Goal: Navigation & Orientation: Find specific page/section

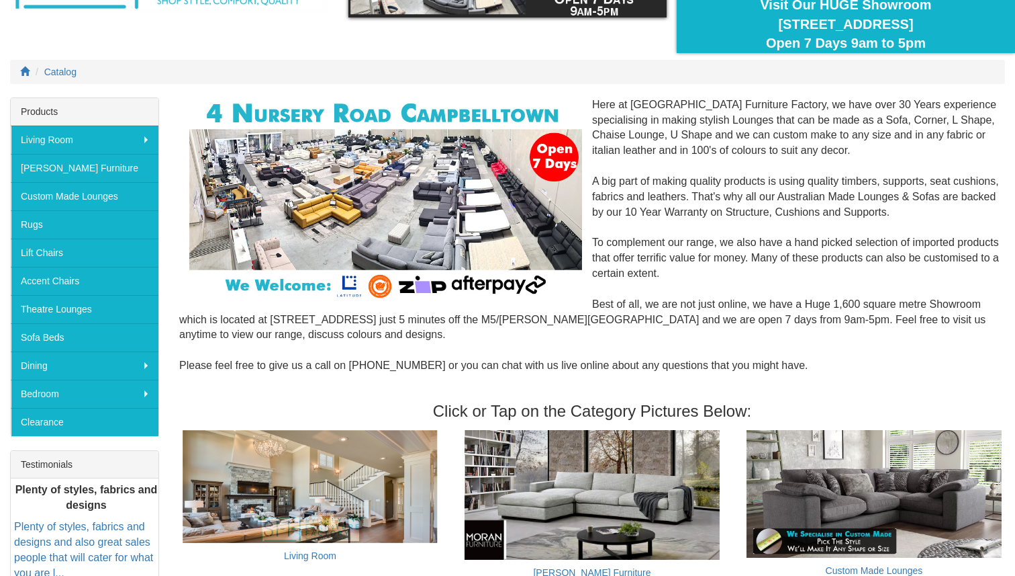
scroll to position [118, 0]
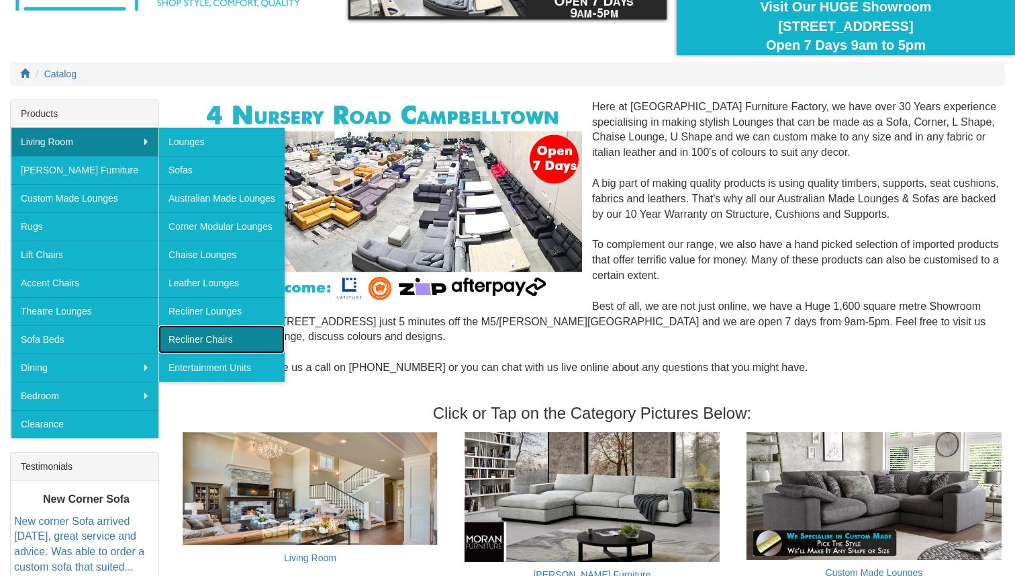
click at [224, 334] on link "Recliner Chairs" at bounding box center [221, 339] width 126 height 28
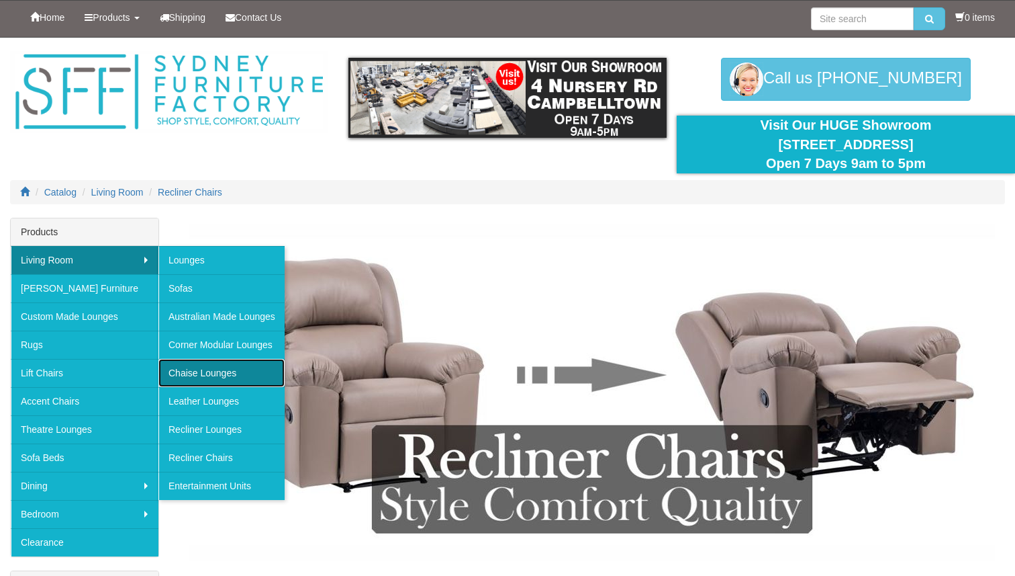
click at [228, 374] on link "Chaise Lounges" at bounding box center [221, 373] width 126 height 28
